Goal: Transaction & Acquisition: Purchase product/service

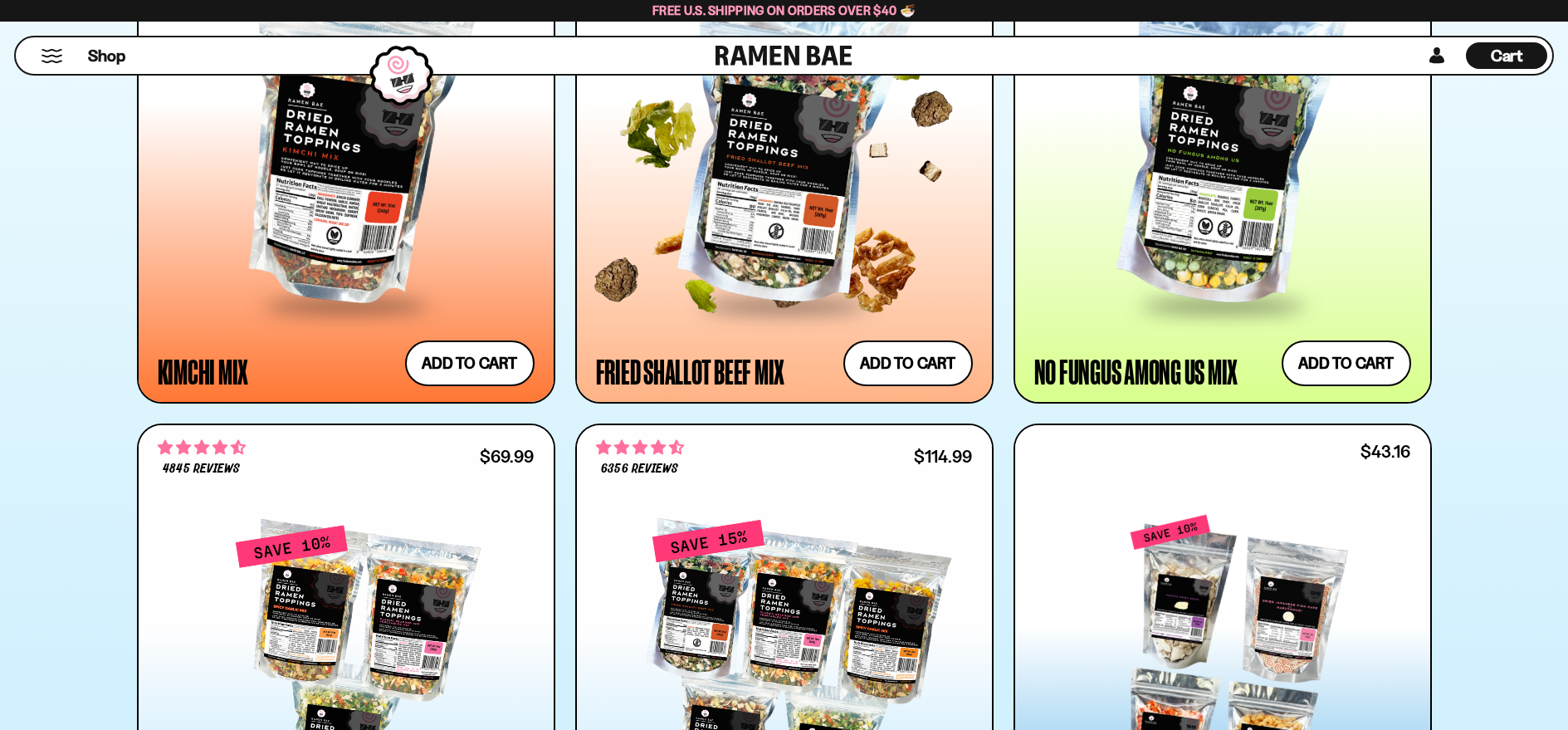
scroll to position [1412, 0]
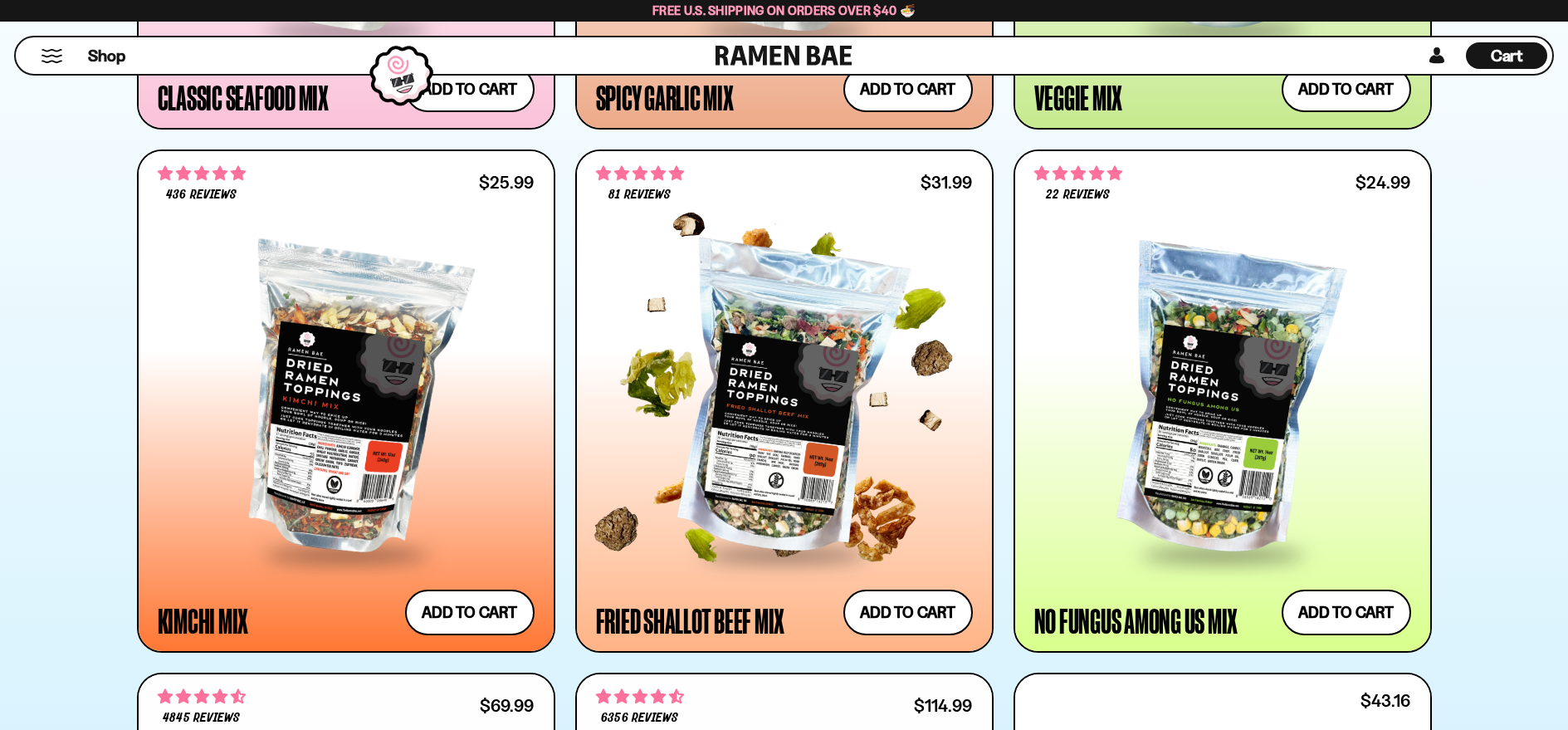
click at [798, 448] on div at bounding box center [784, 401] width 377 height 302
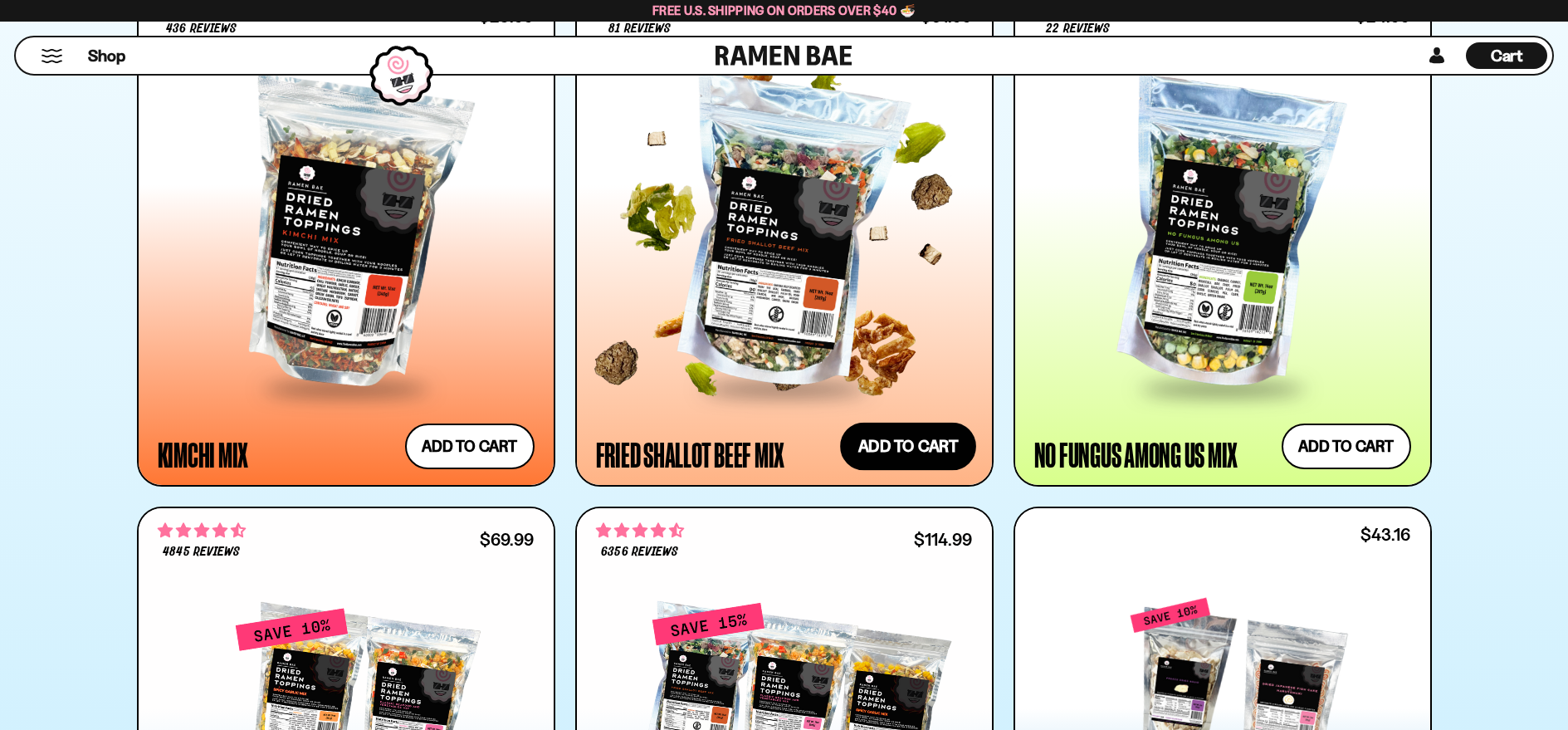
scroll to position [1494, 0]
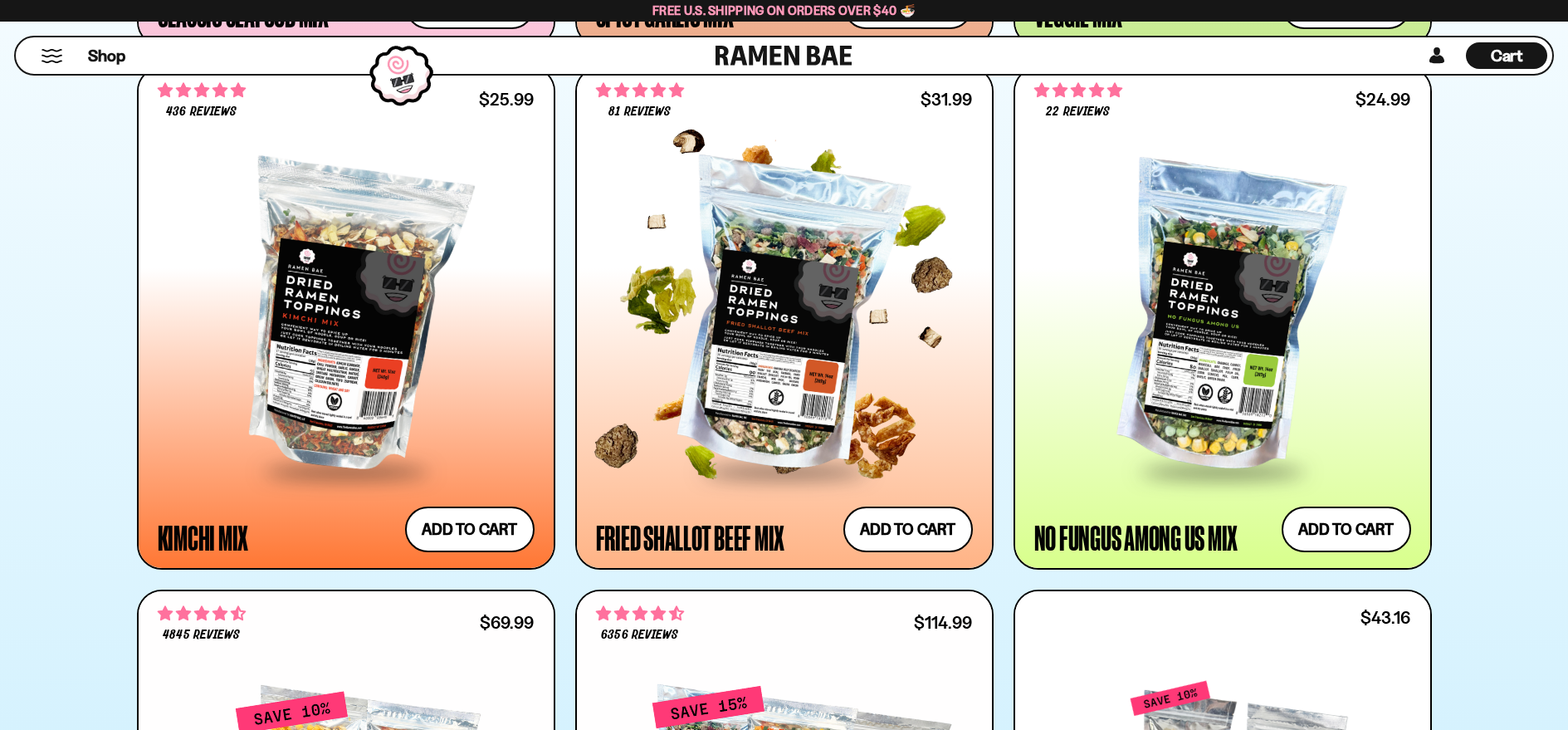
click at [749, 349] on div at bounding box center [784, 318] width 377 height 302
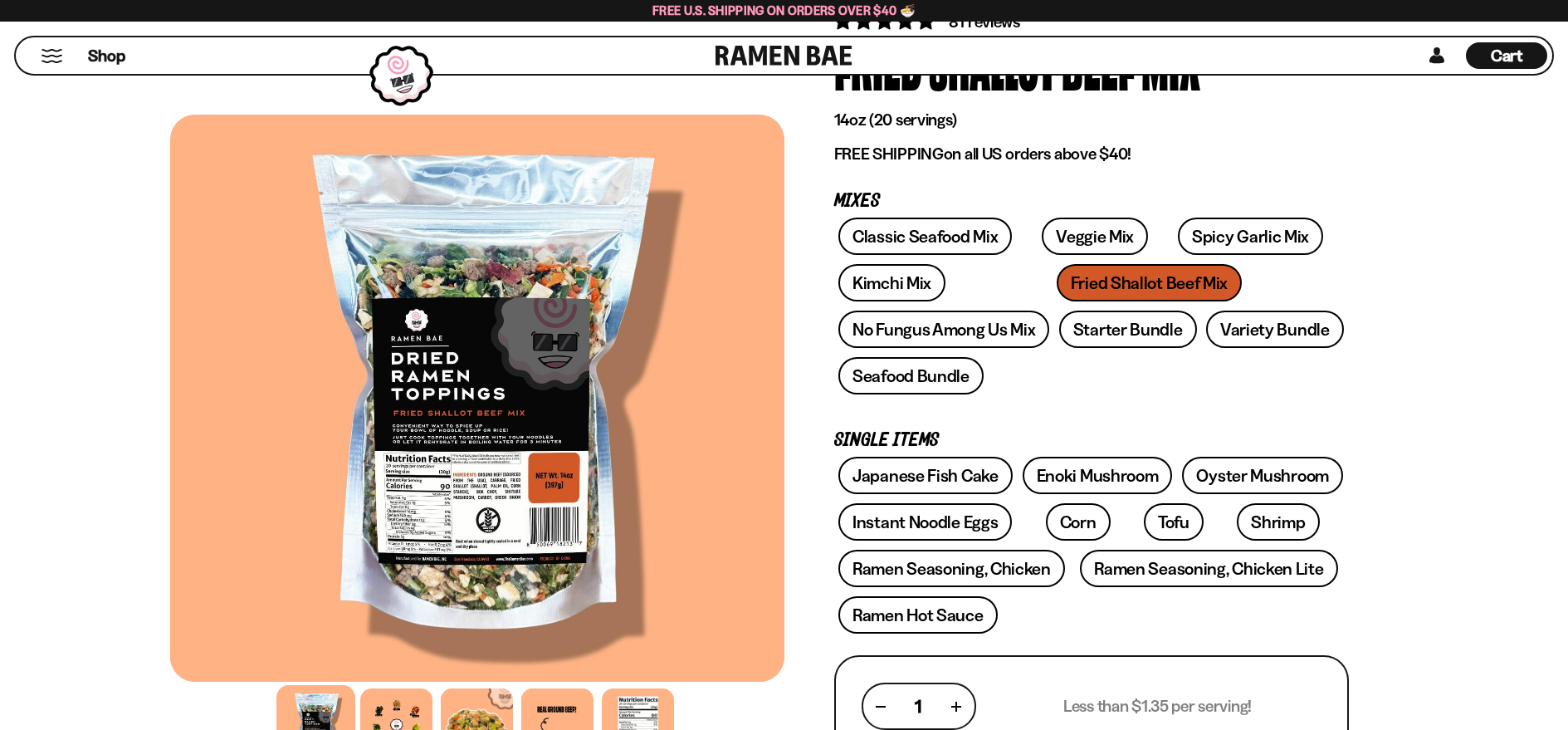
scroll to position [332, 0]
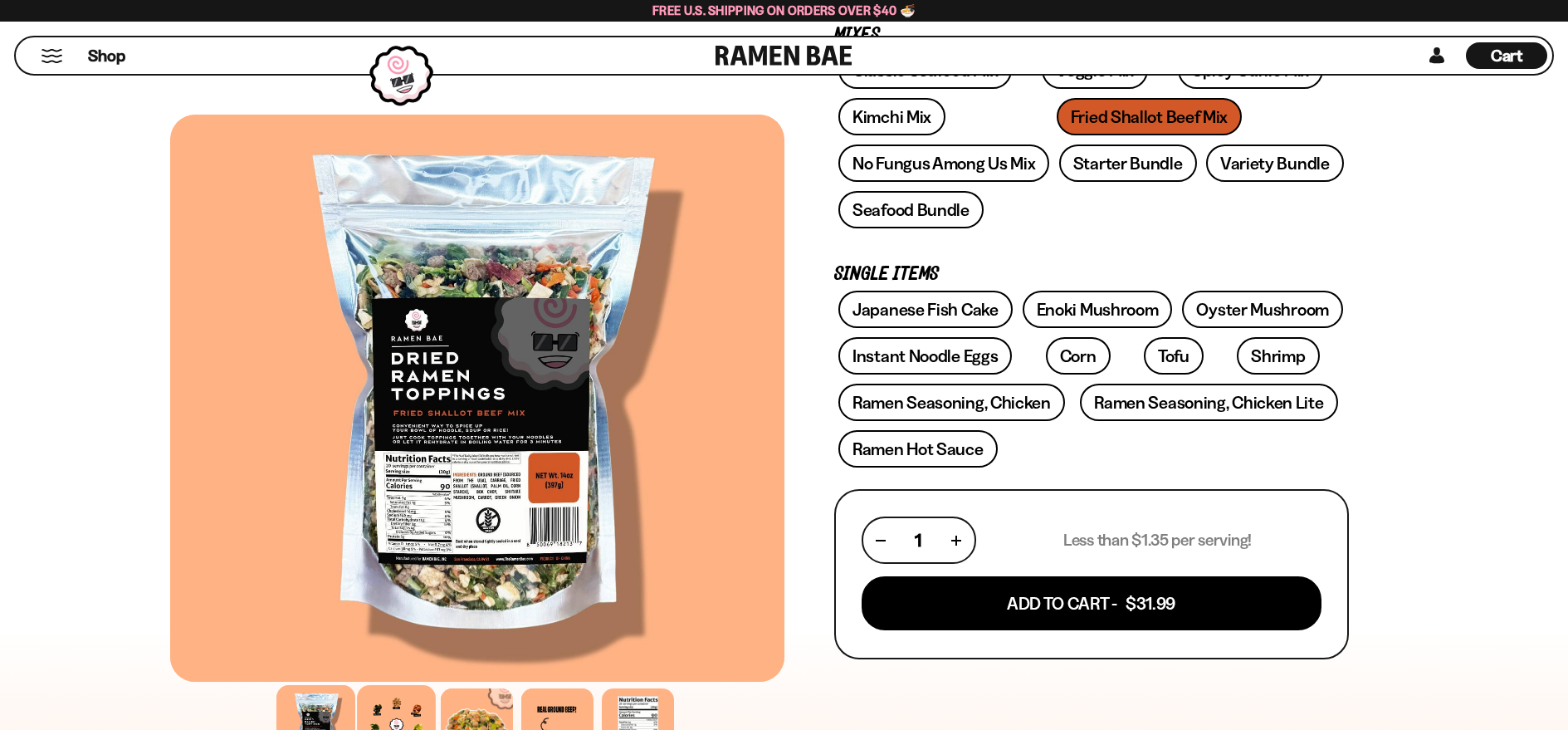
click at [382, 693] on div at bounding box center [396, 724] width 78 height 79
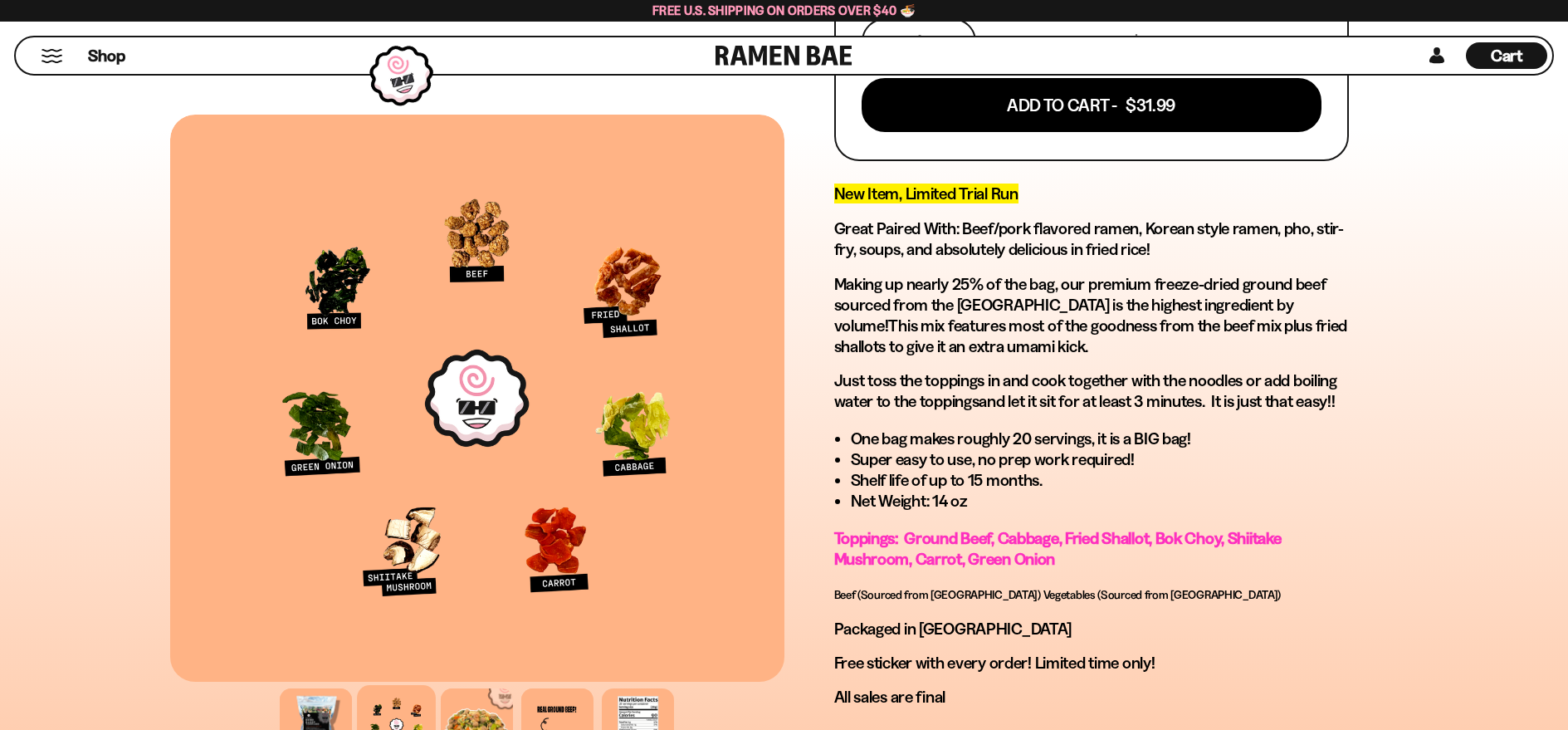
scroll to position [581, 0]
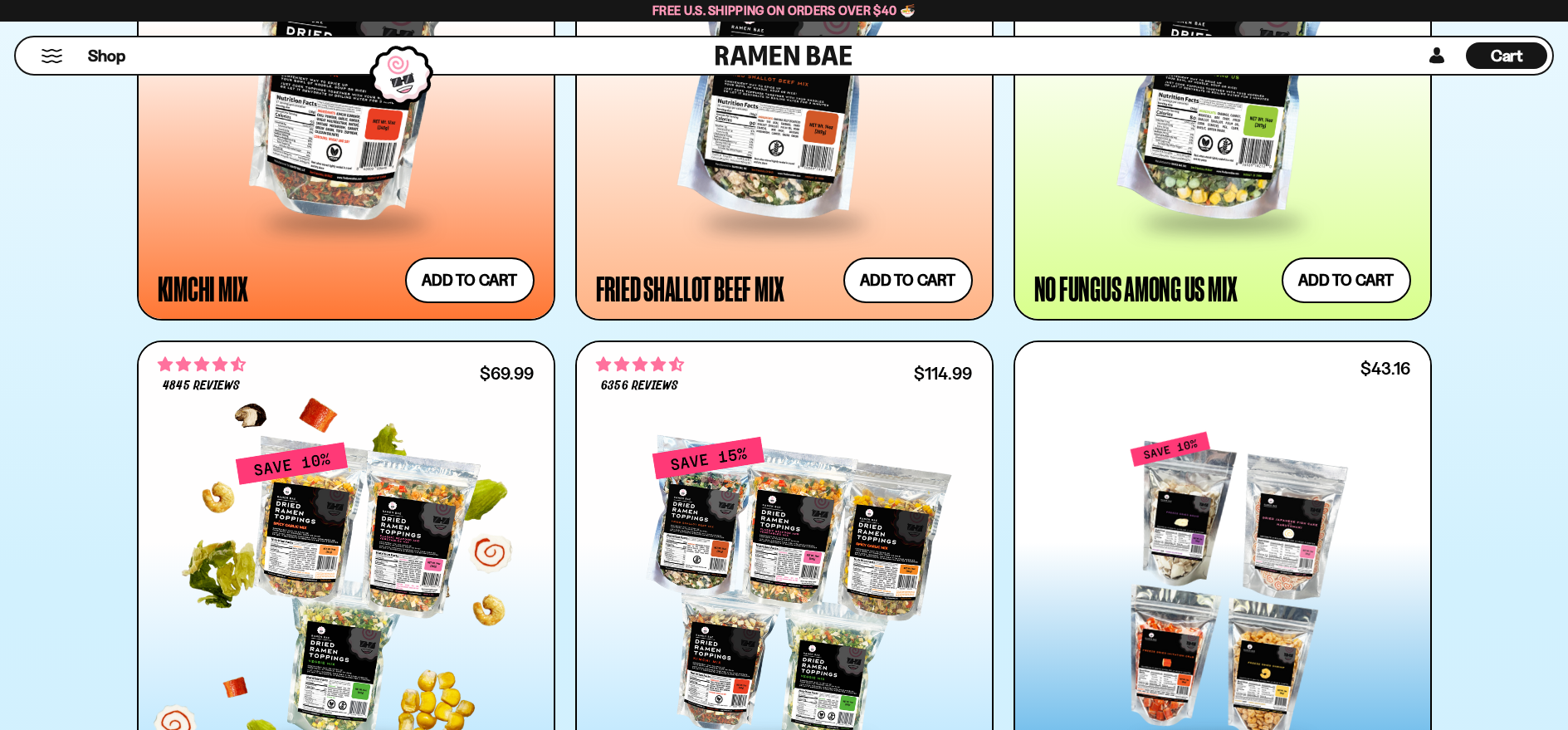
scroll to position [1494, 0]
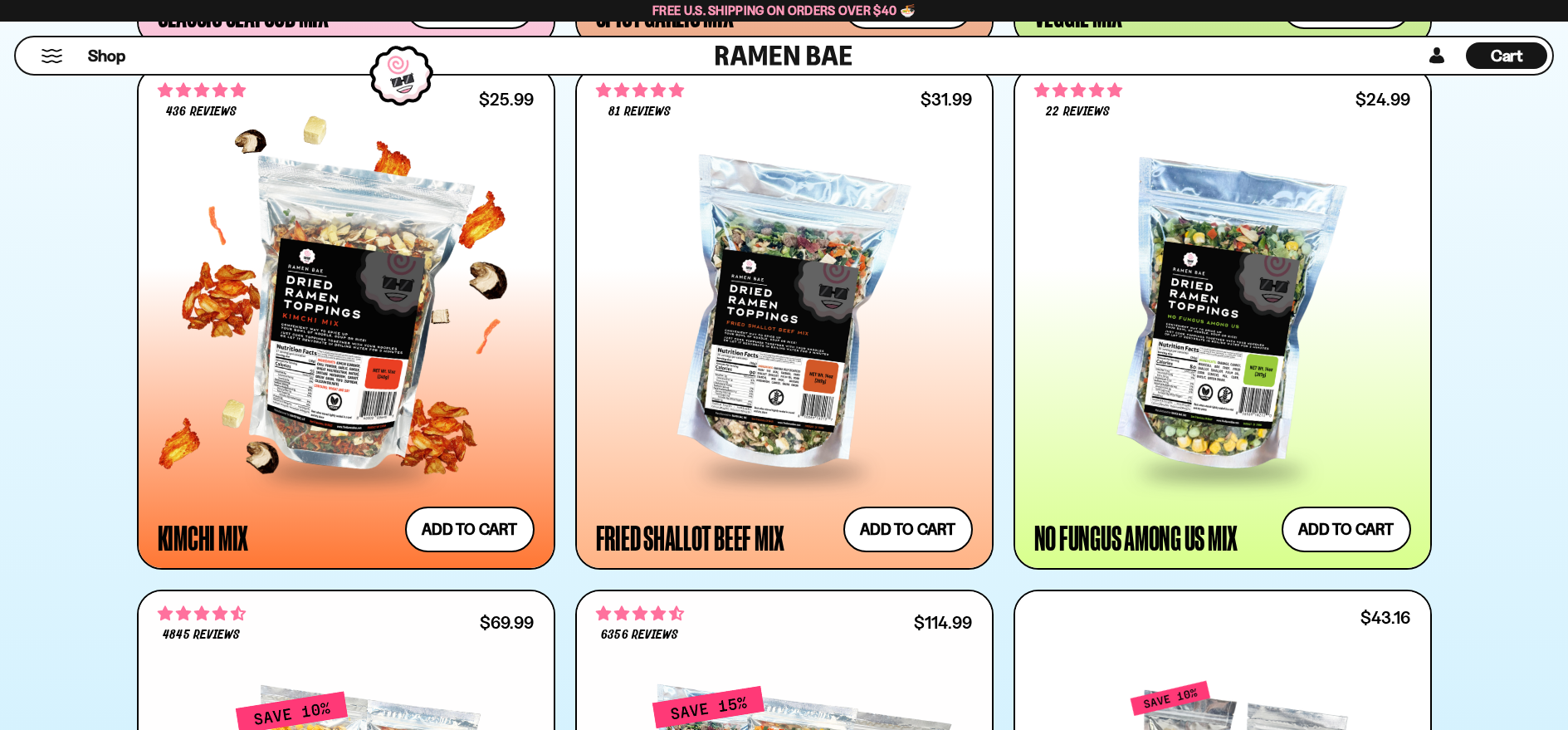
click at [329, 423] on div at bounding box center [346, 318] width 377 height 302
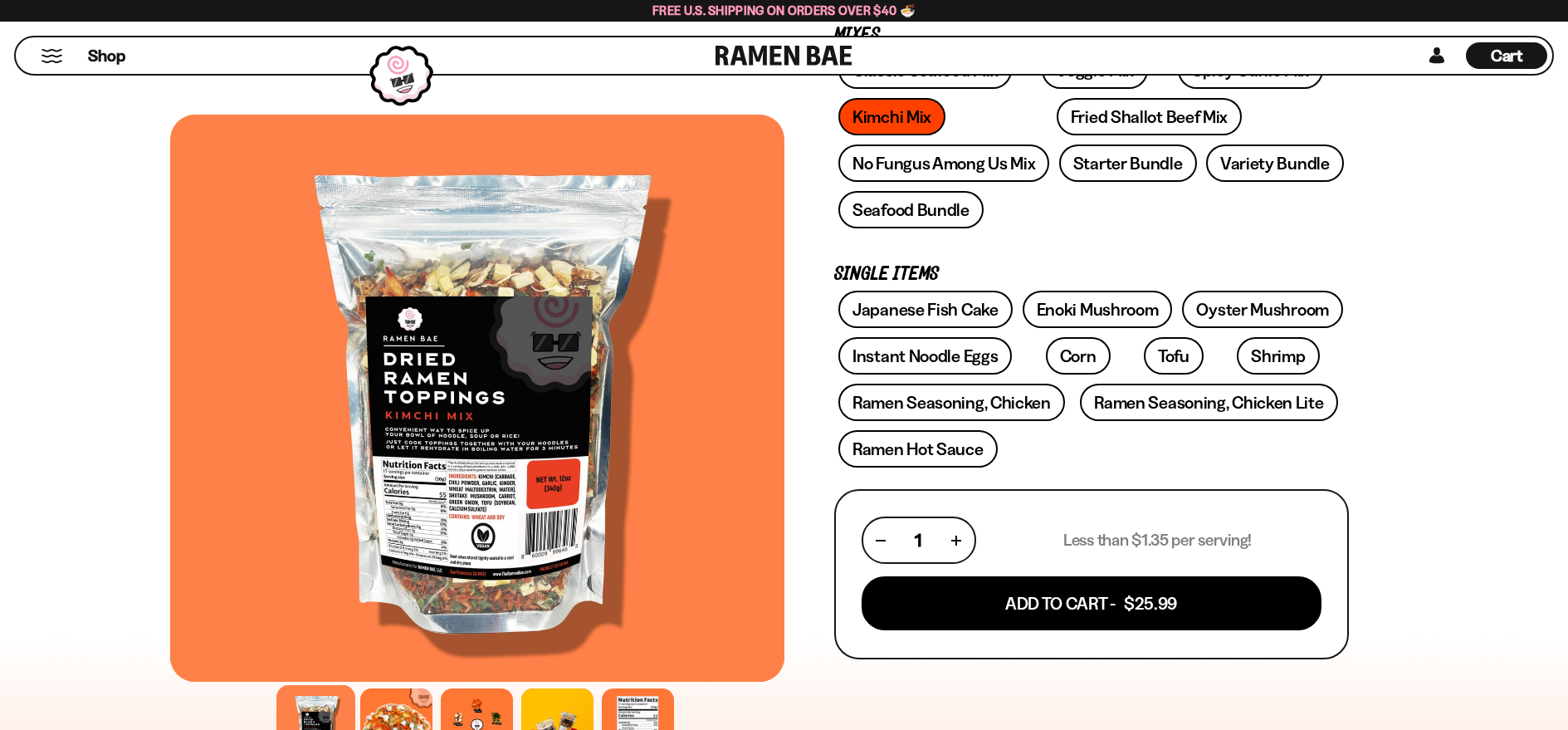
scroll to position [498, 0]
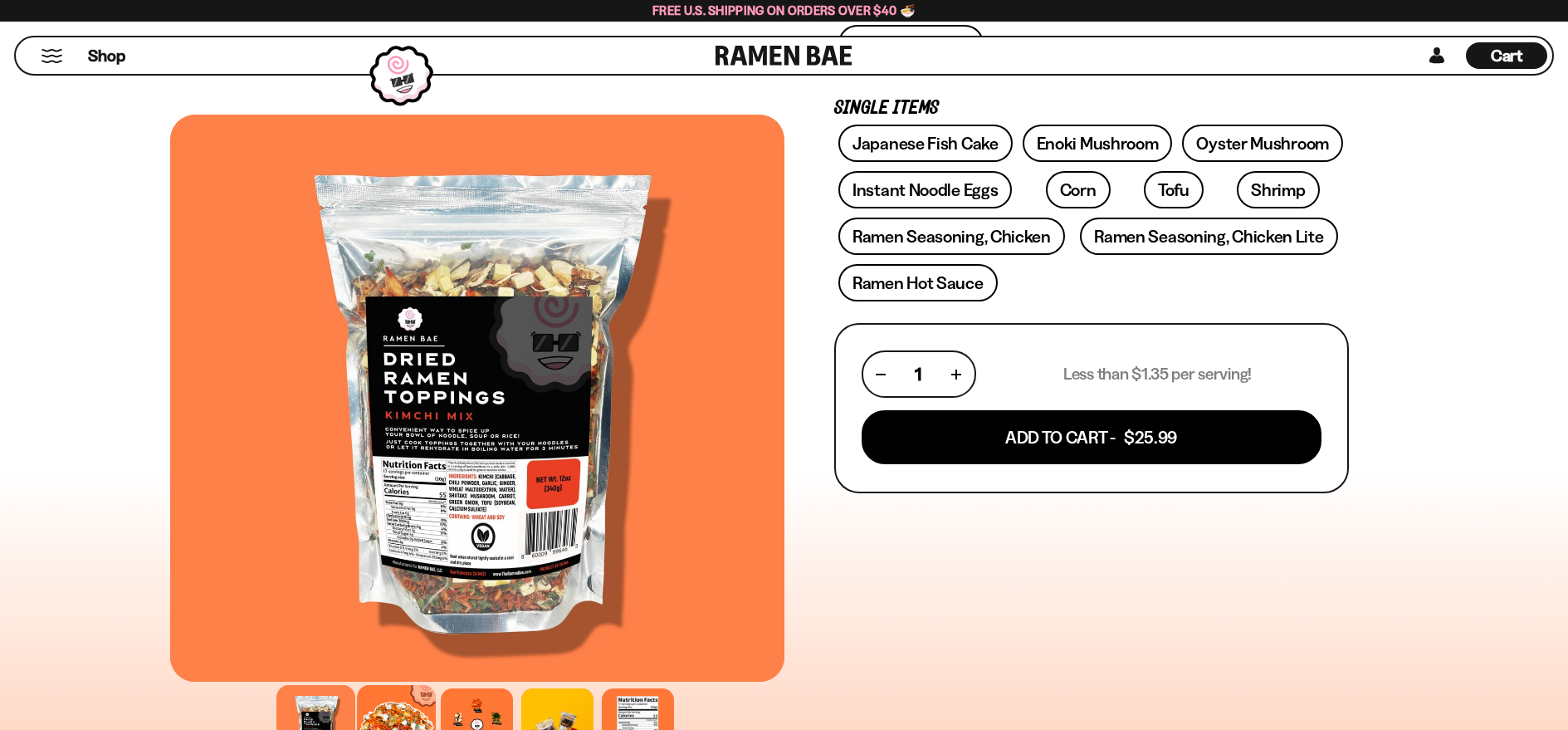
click at [404, 711] on div at bounding box center [396, 724] width 78 height 79
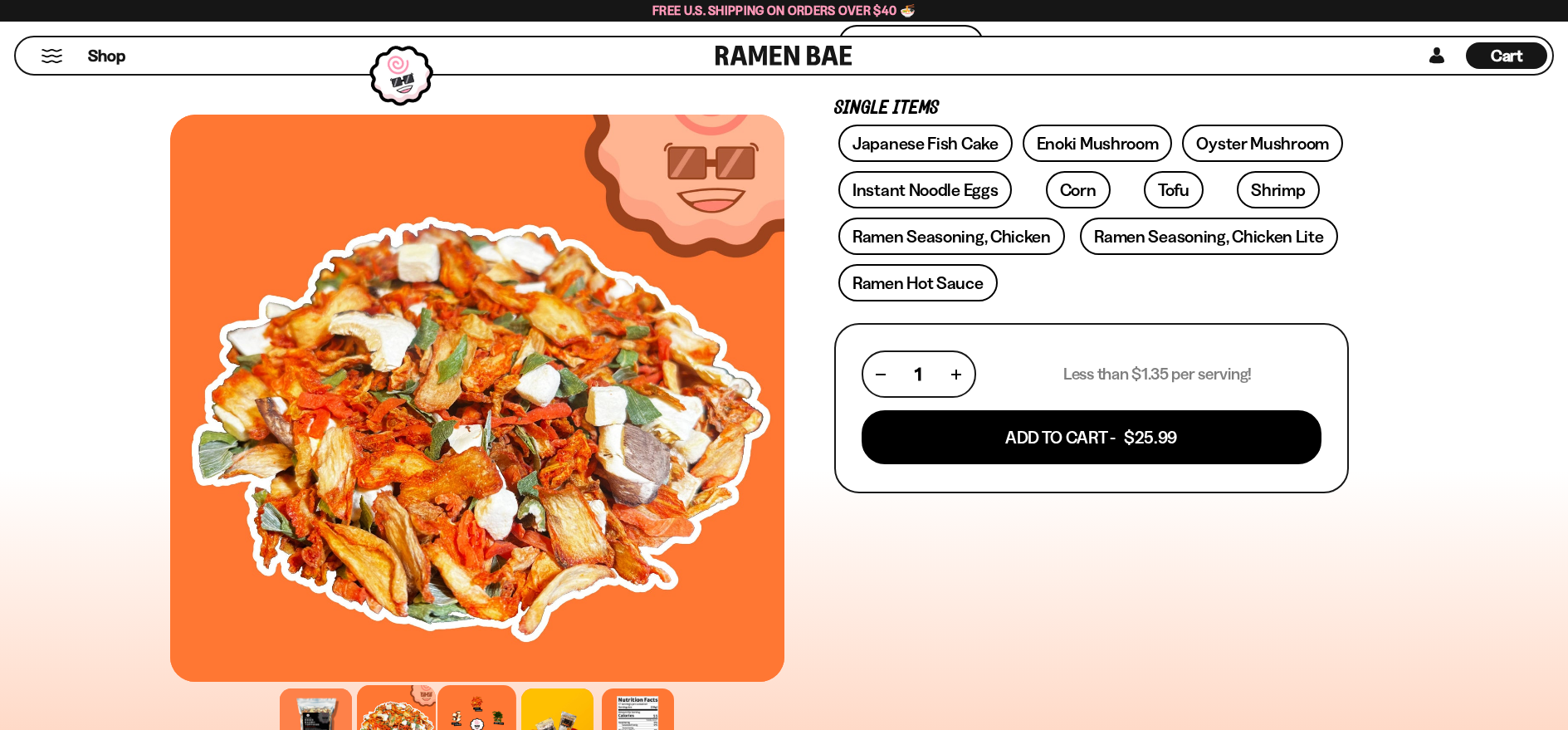
click at [454, 708] on div at bounding box center [477, 724] width 78 height 79
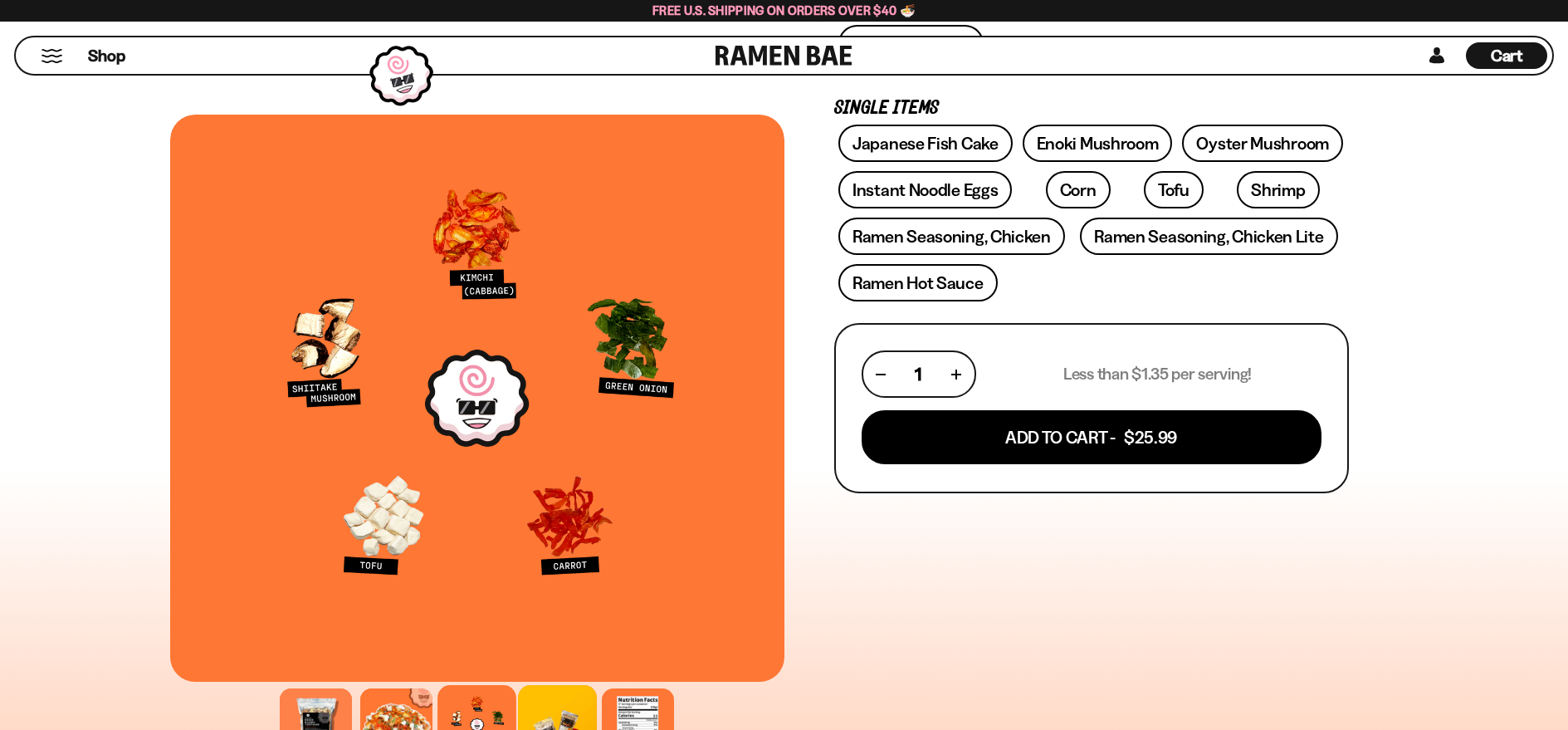
click at [577, 692] on div at bounding box center [557, 724] width 78 height 79
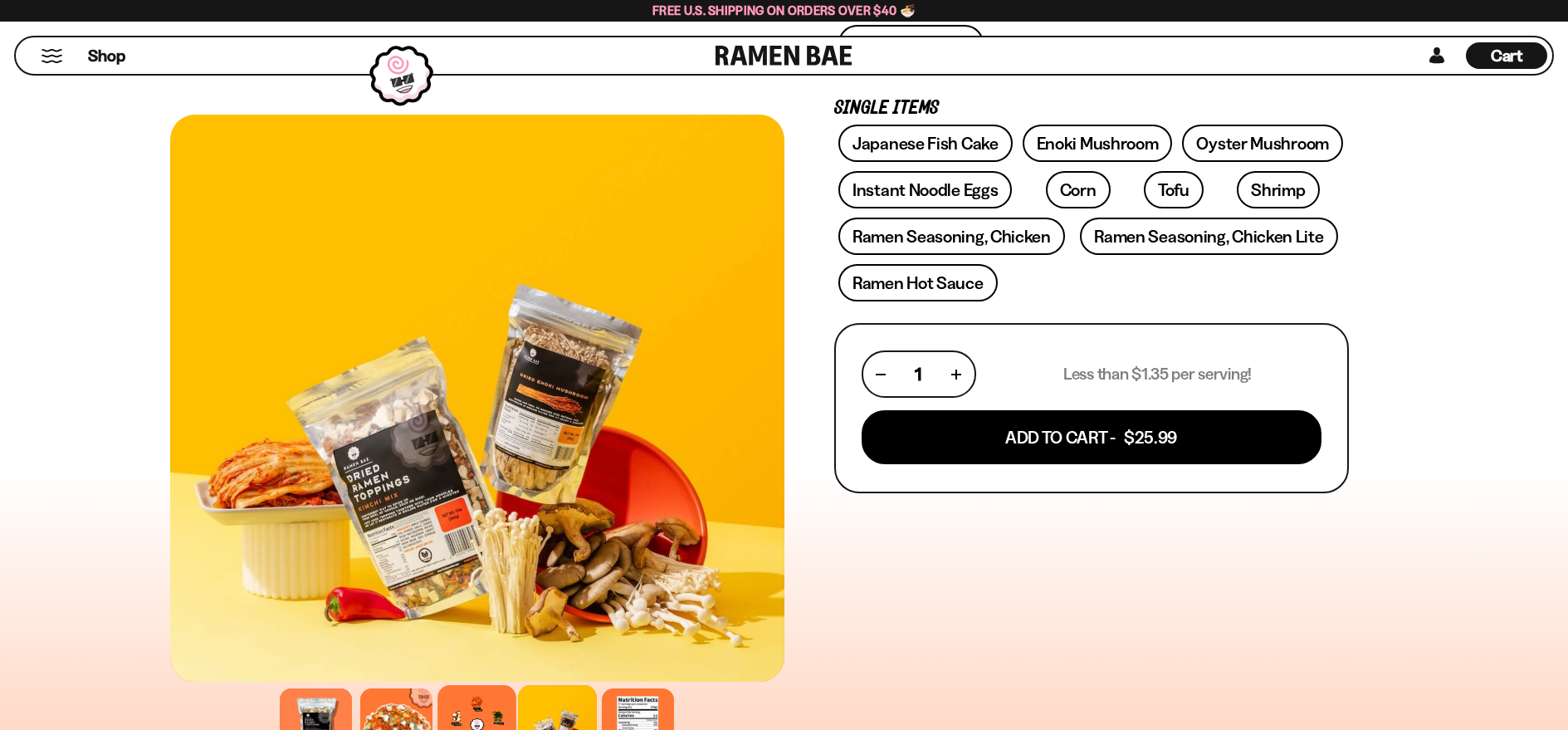
click at [496, 692] on div at bounding box center [477, 724] width 78 height 79
